Goal: Information Seeking & Learning: Learn about a topic

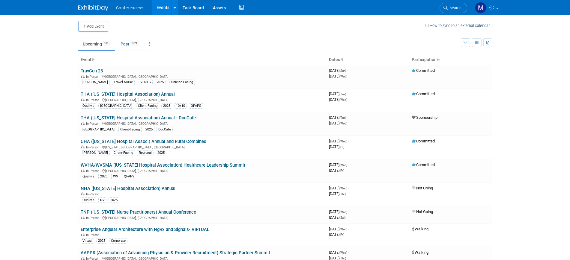
click at [449, 8] on span "Search" at bounding box center [454, 8] width 14 height 4
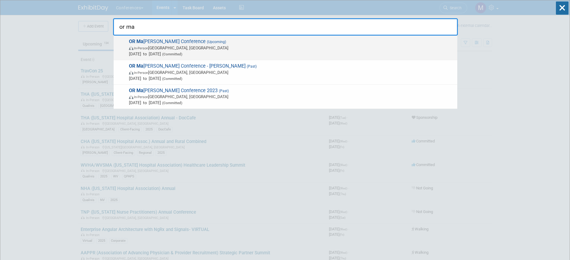
type input "or ma"
click at [160, 54] on span "[DATE] to [DATE] (Committed)" at bounding box center [291, 54] width 325 height 6
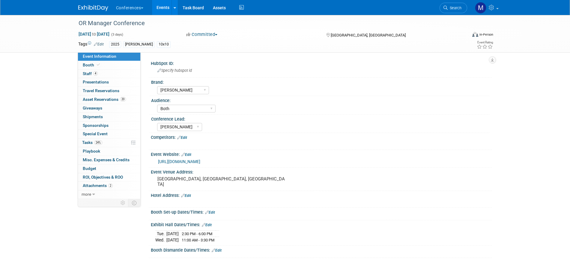
select select "[PERSON_NAME]"
select select "Both"
select select "[PERSON_NAME]"
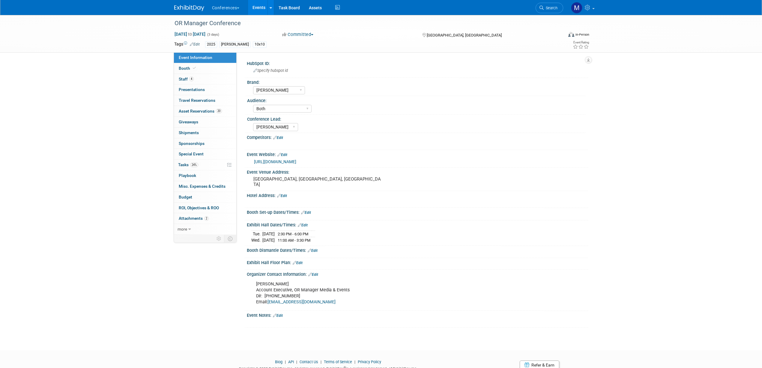
click at [278, 160] on link "https://www.ormanagerconference.com/future-dates/" at bounding box center [275, 161] width 42 height 5
click at [206, 66] on link "Booth" at bounding box center [205, 68] width 62 height 10
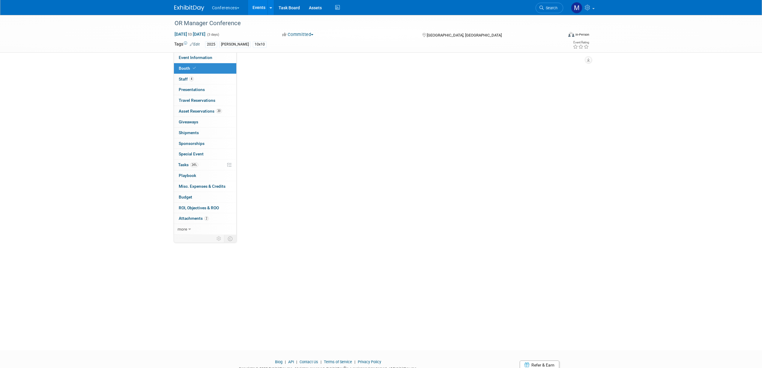
select select "10'x10'"
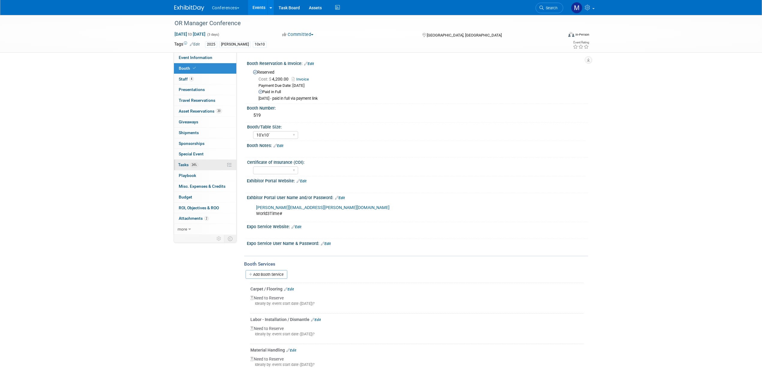
click at [197, 165] on span "24%" at bounding box center [194, 165] width 8 height 4
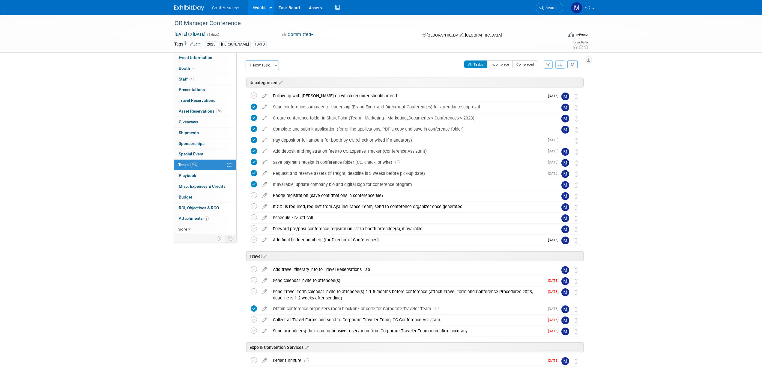
scroll to position [37, 0]
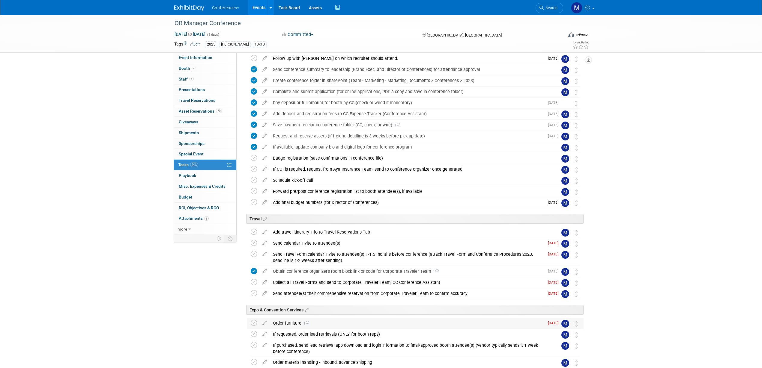
click at [328, 260] on div "Order furniture 1" at bounding box center [407, 323] width 274 height 10
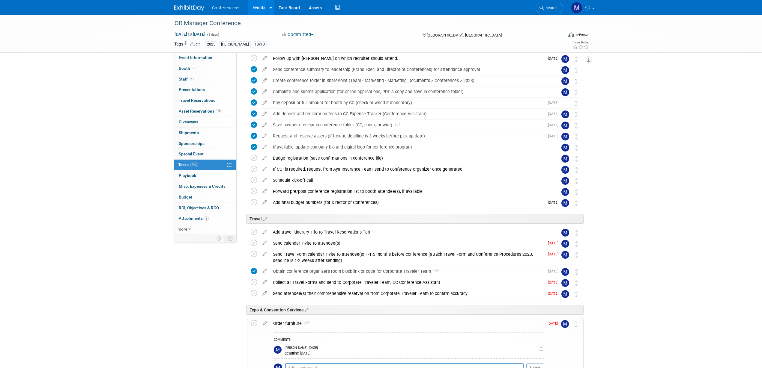
click at [328, 260] on div "Order furniture 1" at bounding box center [407, 324] width 274 height 10
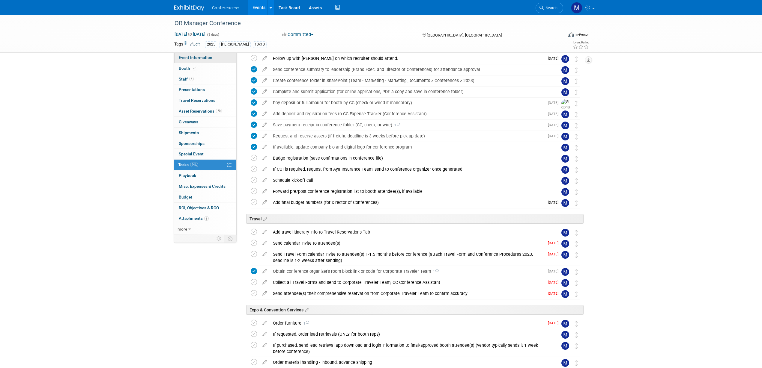
click at [201, 54] on link "Event Information" at bounding box center [205, 57] width 62 height 10
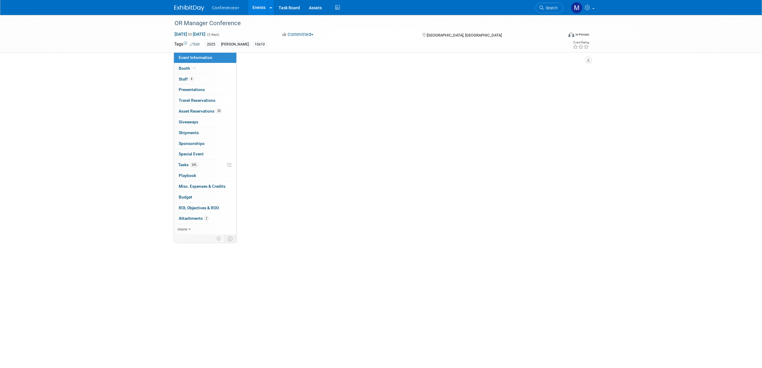
scroll to position [0, 0]
select select "[PERSON_NAME]"
select select "Both"
select select "Marygrace"
